Goal: Task Accomplishment & Management: Use online tool/utility

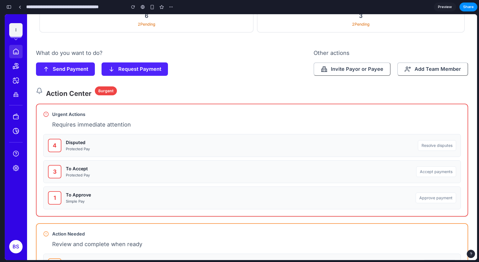
scroll to position [46, 0]
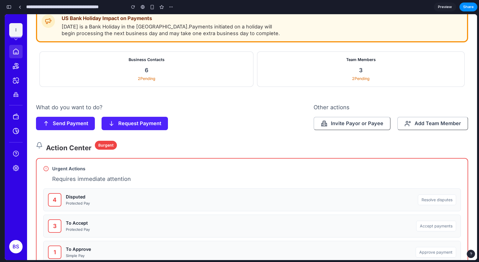
click at [253, 118] on section "What do you want to do? Send Payment Request Payment Other actions Invite Payor…" at bounding box center [252, 117] width 432 height 28
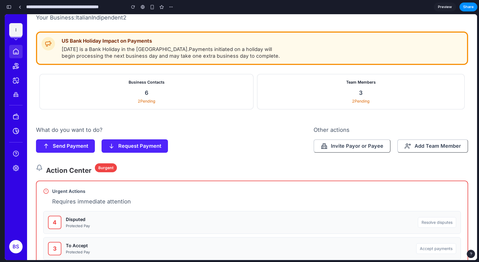
scroll to position [6, 0]
